Goal: Check status: Check status

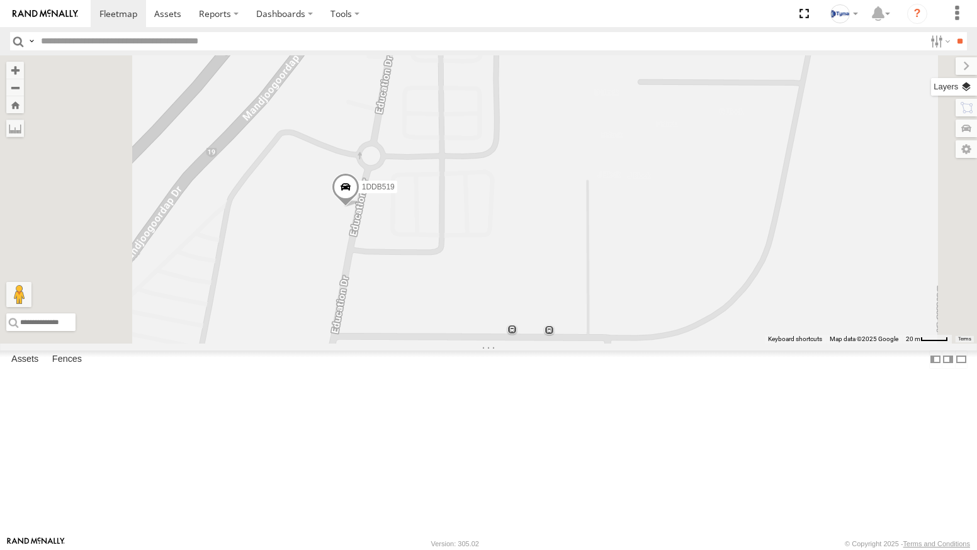
click at [968, 87] on label at bounding box center [954, 87] width 46 height 18
click at [0, 0] on span "Basemaps" at bounding box center [0, 0] width 0 height 0
click at [0, 0] on span "Satellite + Roadmap" at bounding box center [0, 0] width 0 height 0
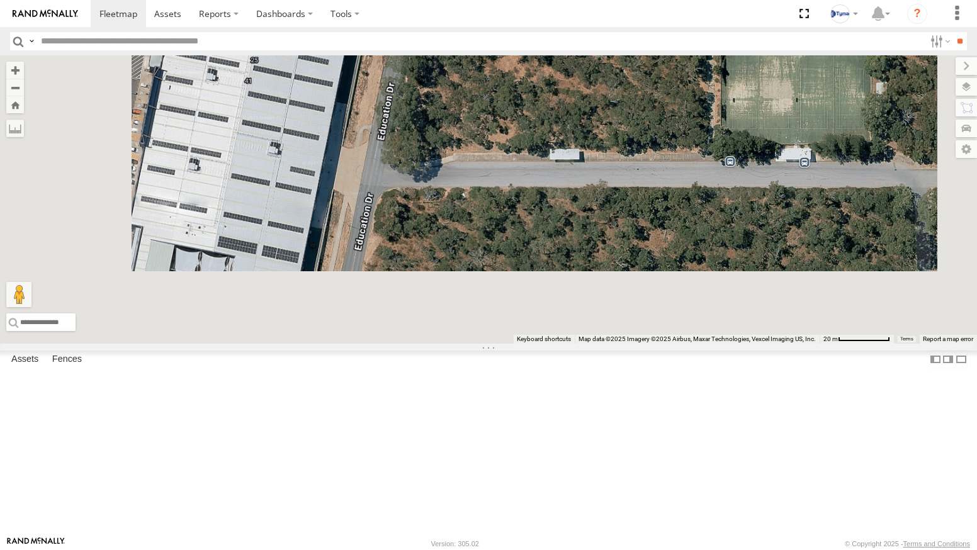
drag, startPoint x: 475, startPoint y: 403, endPoint x: 543, endPoint y: 157, distance: 254.9
click at [543, 157] on div "1DDB519" at bounding box center [488, 199] width 977 height 288
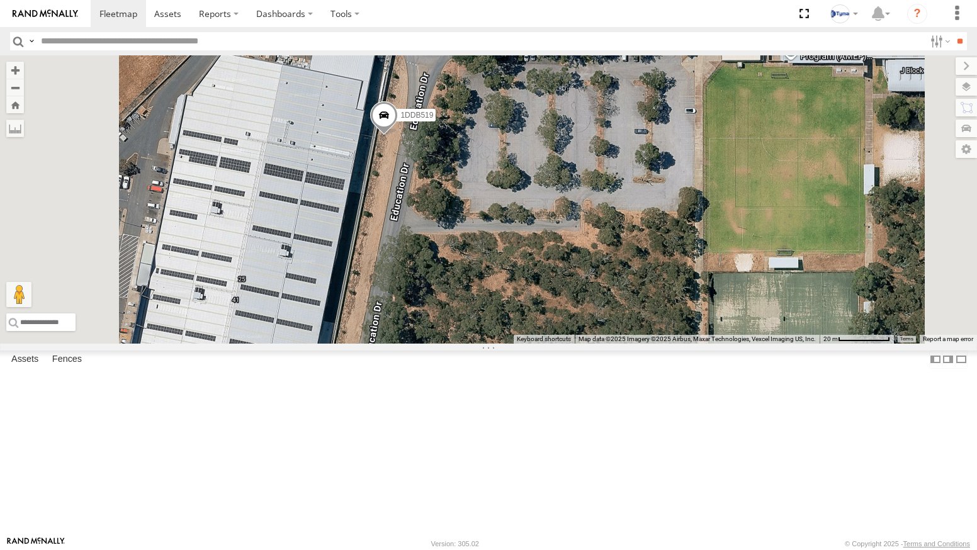
drag, startPoint x: 548, startPoint y: 159, endPoint x: 534, endPoint y: 388, distance: 228.9
click at [535, 344] on div "1DDB519" at bounding box center [488, 199] width 977 height 288
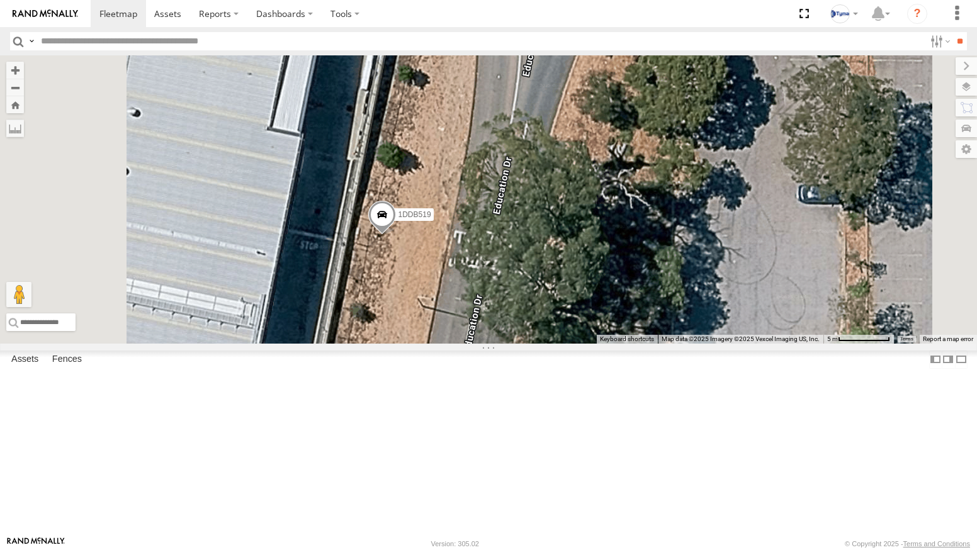
drag, startPoint x: 504, startPoint y: 182, endPoint x: 495, endPoint y: 321, distance: 139.4
click at [495, 321] on div "1DDB519" at bounding box center [488, 199] width 977 height 288
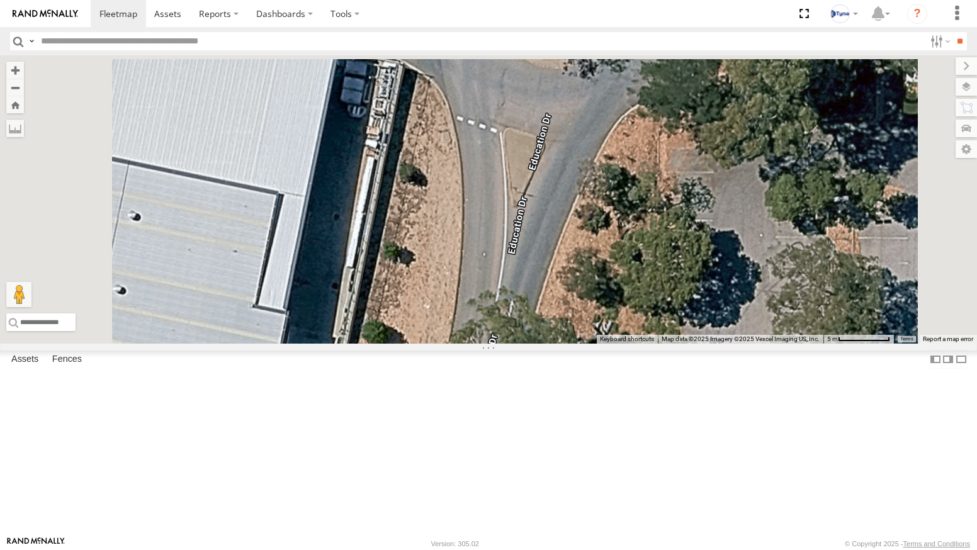
drag, startPoint x: 533, startPoint y: 181, endPoint x: 518, endPoint y: 353, distance: 172.5
click at [518, 344] on div "1DDB519" at bounding box center [488, 199] width 977 height 288
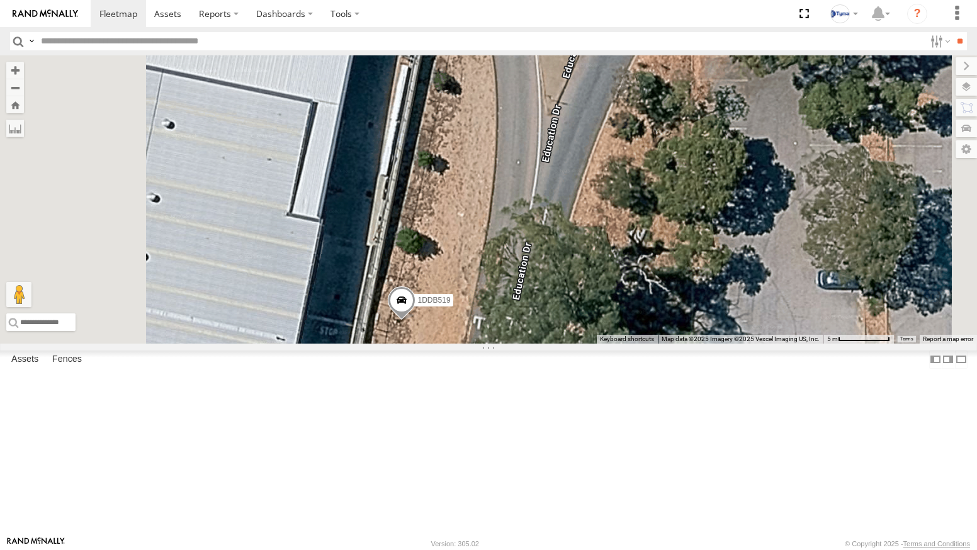
drag, startPoint x: 526, startPoint y: 312, endPoint x: 563, endPoint y: 81, distance: 234.0
click at [563, 85] on div "1DDB519" at bounding box center [488, 199] width 977 height 288
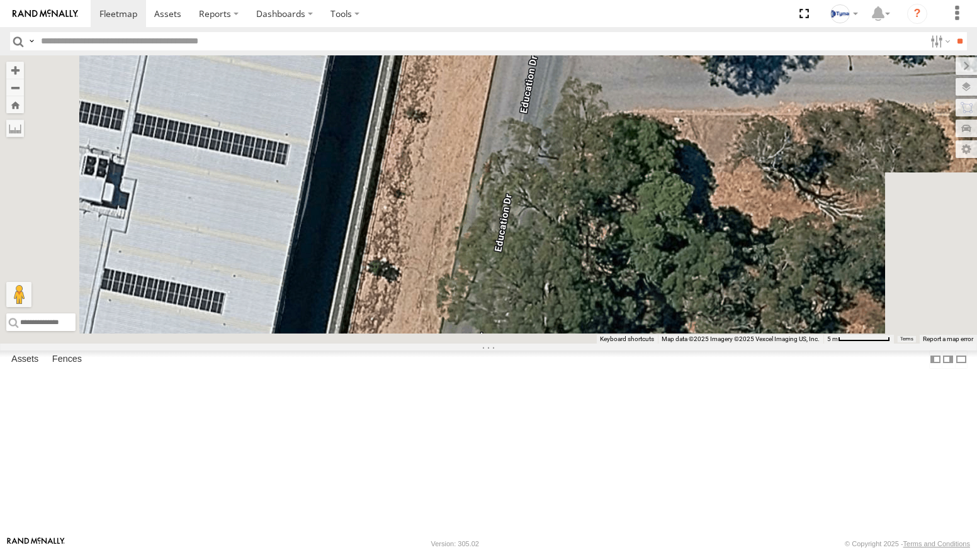
drag, startPoint x: 520, startPoint y: 338, endPoint x: 557, endPoint y: 137, distance: 204.8
click at [556, 138] on div "1DDB519" at bounding box center [488, 199] width 977 height 288
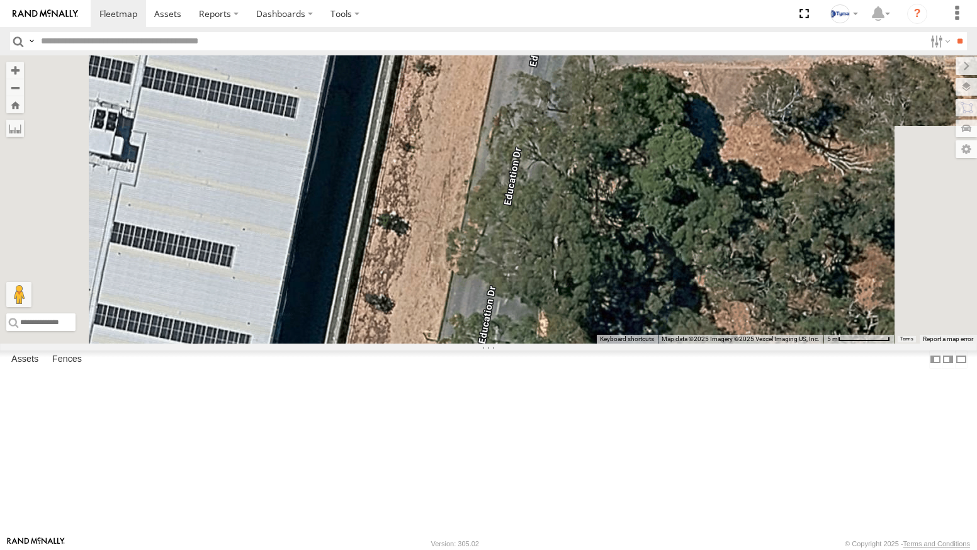
drag, startPoint x: 541, startPoint y: 155, endPoint x: 525, endPoint y: 251, distance: 97.1
click at [512, 311] on div "1DDB519" at bounding box center [488, 199] width 977 height 288
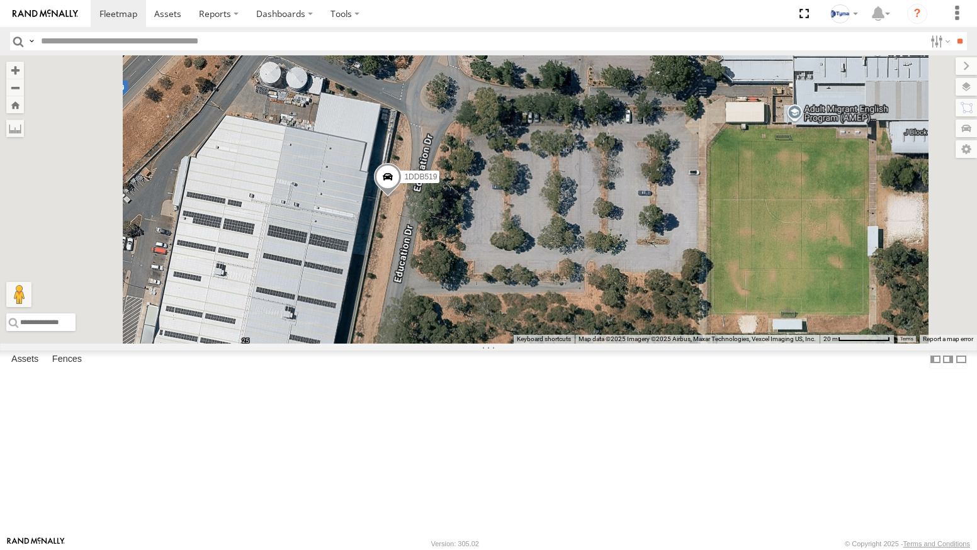
drag, startPoint x: 576, startPoint y: 146, endPoint x: 562, endPoint y: 276, distance: 131.1
click at [437, 182] on span "1DDB519" at bounding box center [420, 177] width 33 height 9
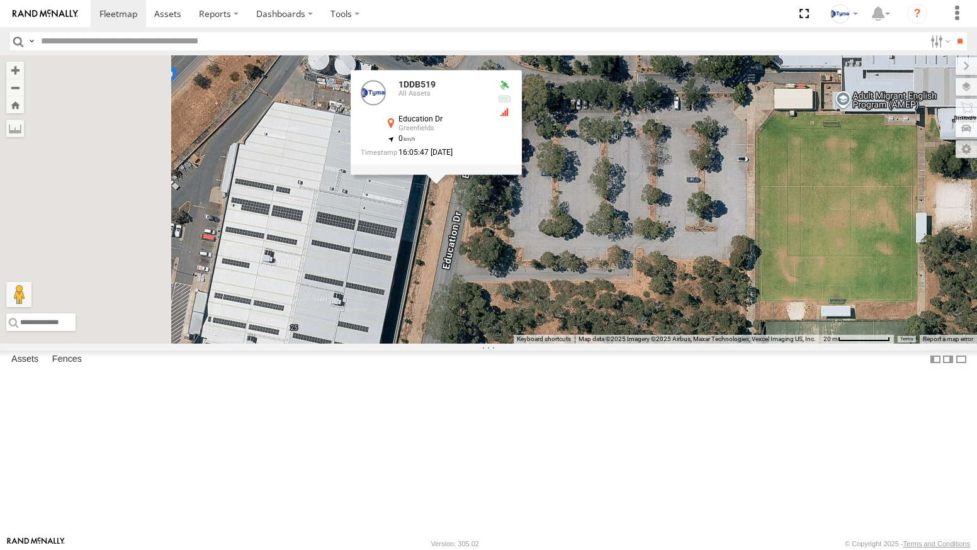
drag, startPoint x: 405, startPoint y: 182, endPoint x: 536, endPoint y: 120, distance: 145.6
click at [536, 120] on div "1DDB519 1DDB519 All Assets Education Dr Greenfields -32.51833 , 115.75377 0 16:…" at bounding box center [488, 199] width 977 height 288
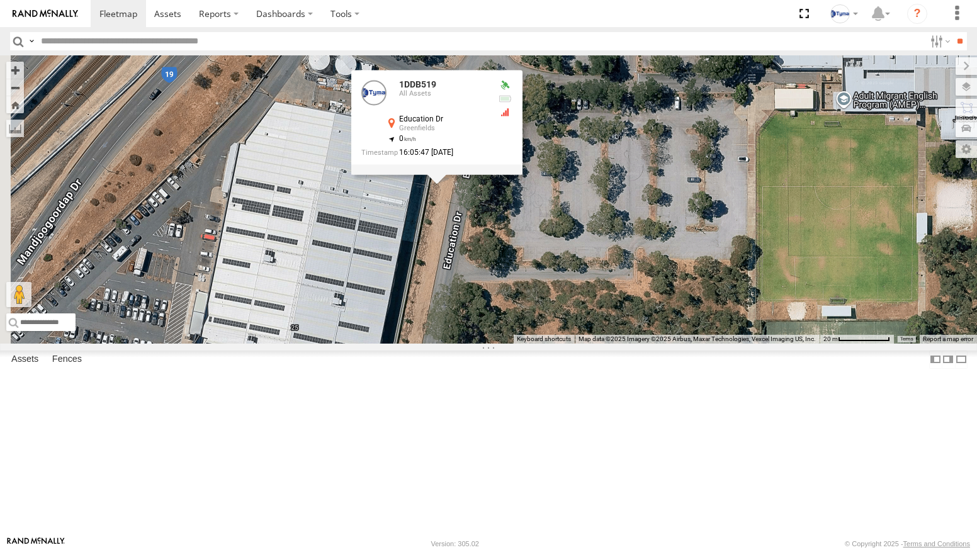
click at [632, 319] on div "1DDB519 1DDB519 All Assets Education Dr Greenfields -32.51833 , 115.75377 0 16:…" at bounding box center [488, 199] width 977 height 288
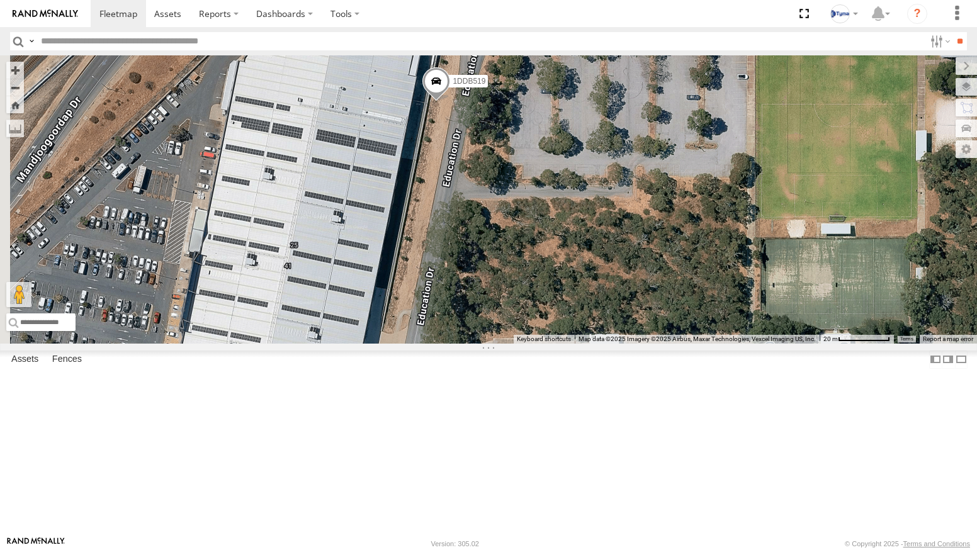
drag, startPoint x: 575, startPoint y: 371, endPoint x: 592, endPoint y: 252, distance: 119.6
click at [592, 252] on div "1DDB519" at bounding box center [488, 199] width 977 height 288
